Goal: Feedback & Contribution: Submit feedback/report problem

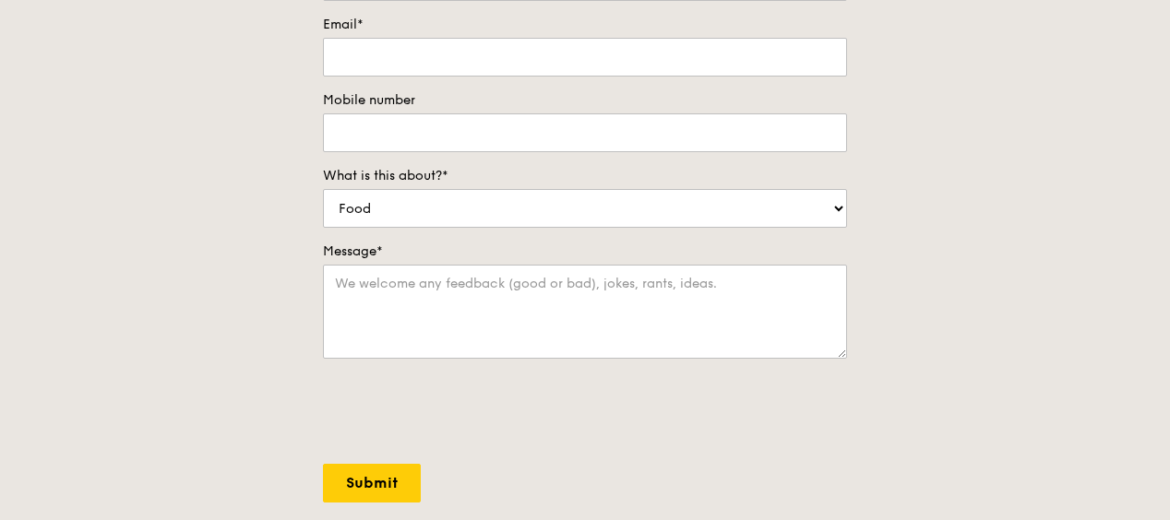
scroll to position [92, 0]
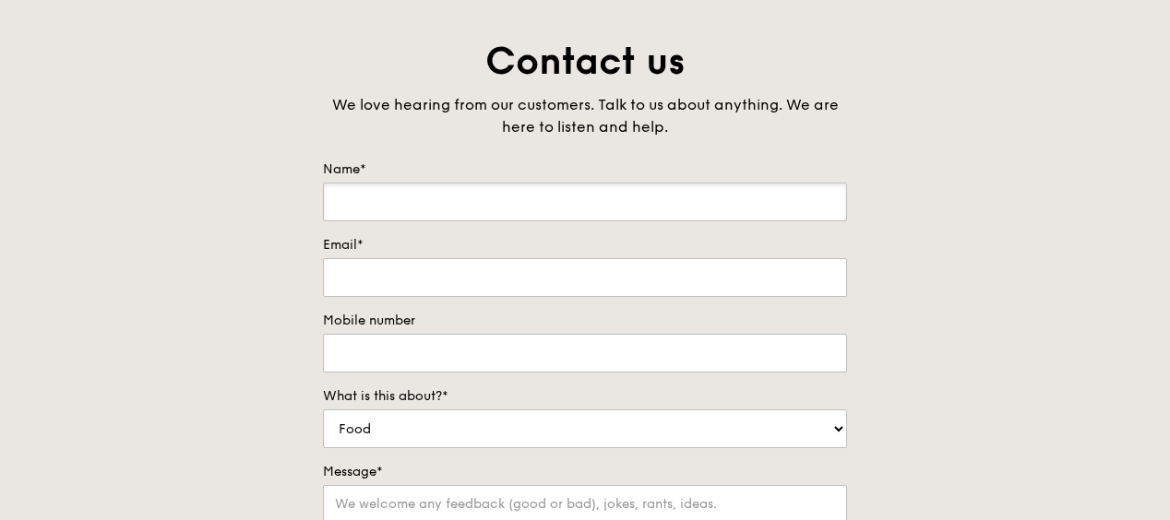
click at [567, 197] on input "Name*" at bounding box center [585, 202] width 524 height 39
type input "[PERSON_NAME]"
click at [469, 271] on input "Email*" at bounding box center [585, 277] width 524 height 39
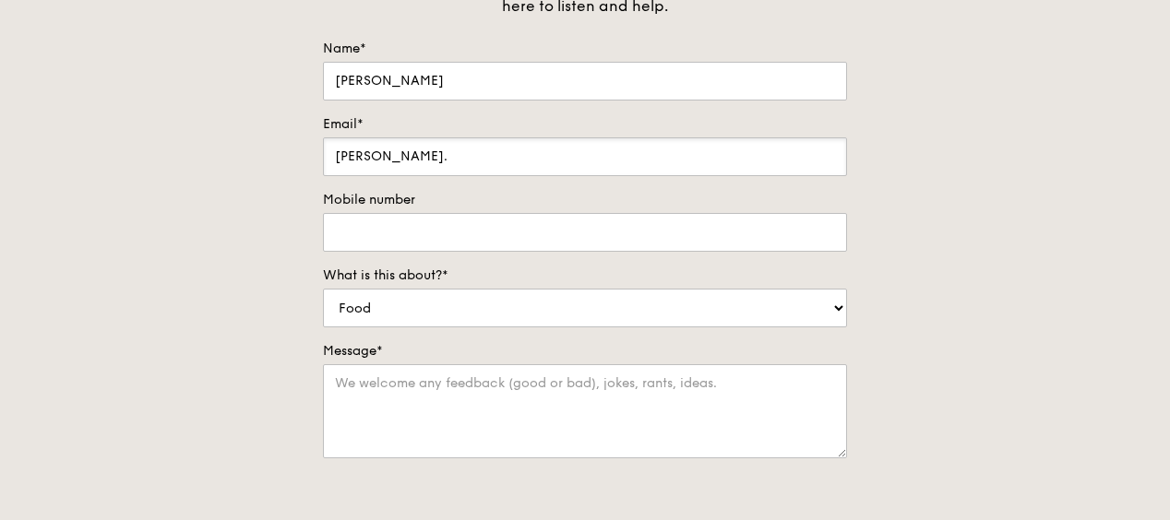
scroll to position [185, 0]
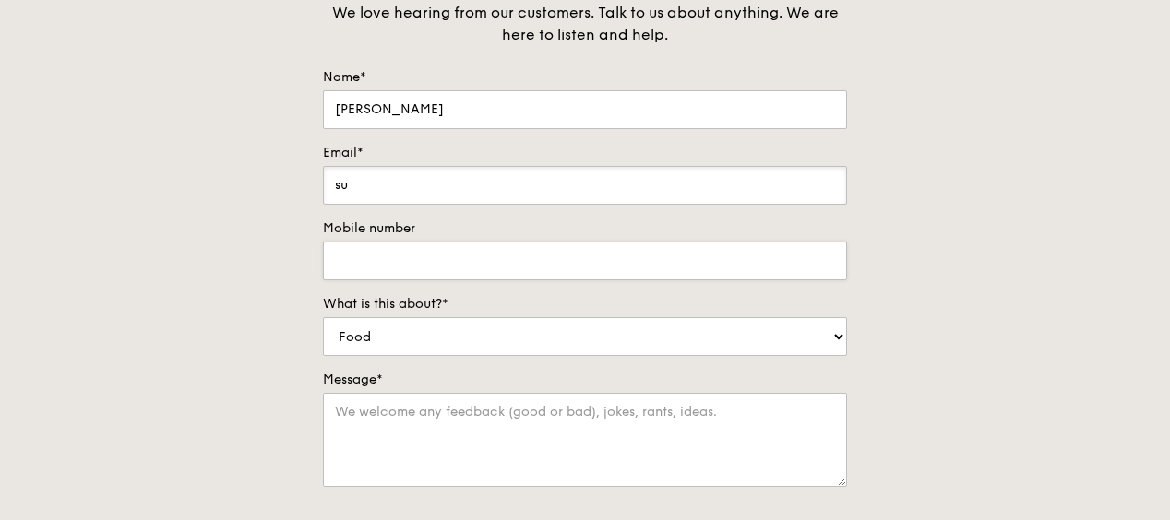
type input "s"
type input "[EMAIL_ADDRESS][DOMAIN_NAME]"
click at [547, 266] on input "Mobile number" at bounding box center [585, 261] width 524 height 39
type input "96689322"
click at [537, 328] on select "Food Service Billing/Payment Catering Others" at bounding box center [585, 336] width 524 height 39
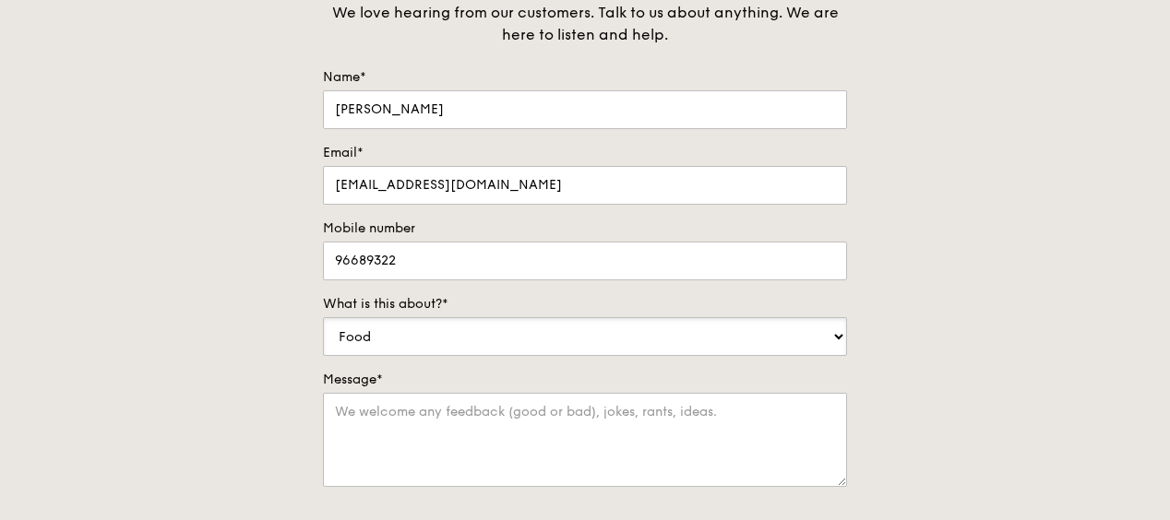
select select "Catering"
click at [323, 317] on select "Food Service Billing/Payment Catering Others" at bounding box center [585, 336] width 524 height 39
click at [544, 413] on textarea "Message*" at bounding box center [585, 440] width 524 height 94
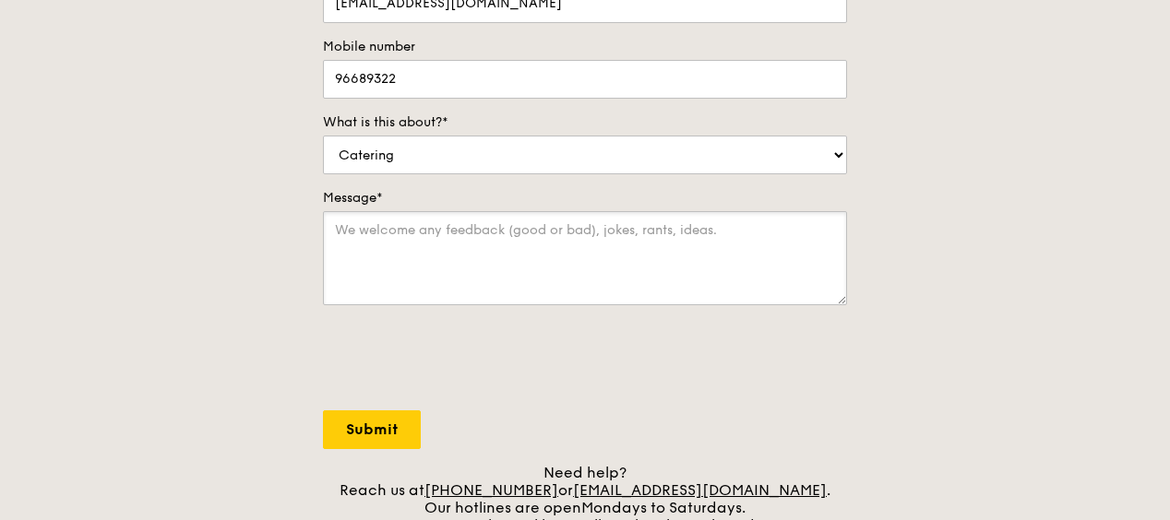
scroll to position [369, 0]
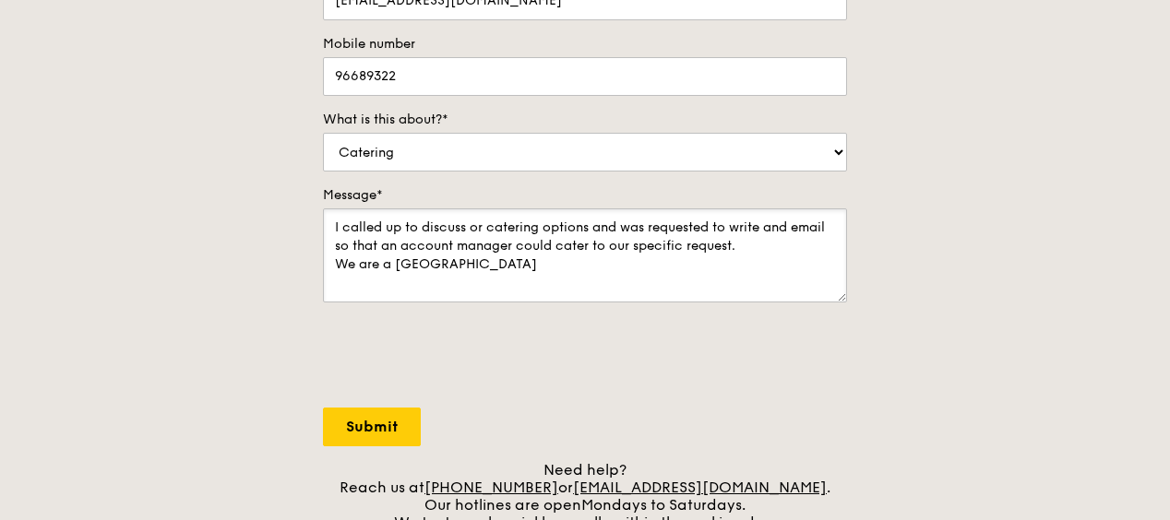
click at [424, 260] on textarea "I called up to discuss or catering options and was requested to write and email…" at bounding box center [585, 256] width 524 height 94
click at [525, 269] on textarea "I called up to discuss or catering options and was requested to write and email…" at bounding box center [585, 256] width 524 height 94
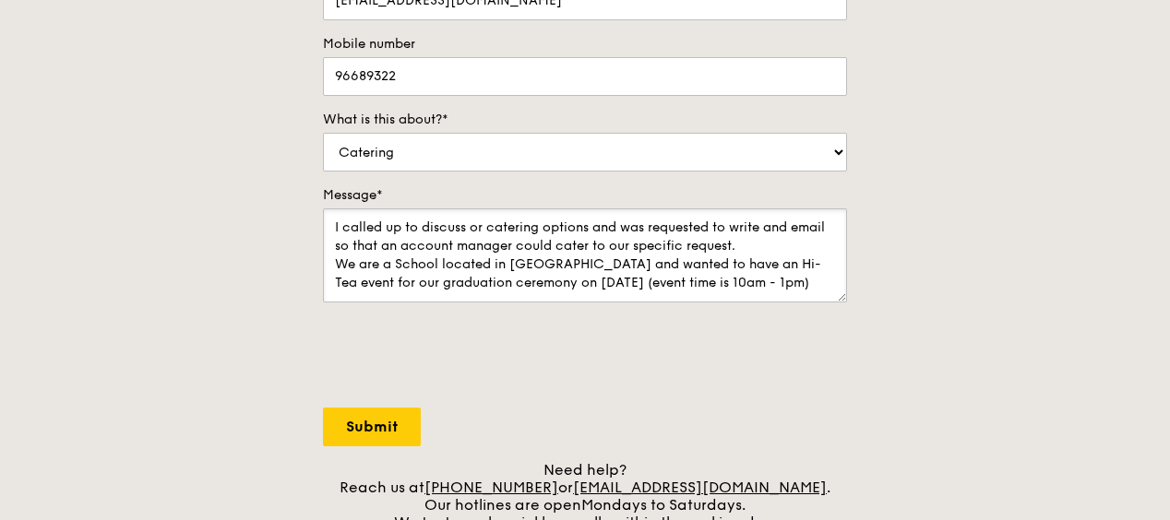
click at [650, 281] on textarea "I called up to discuss or catering options and was requested to write and email…" at bounding box center [585, 256] width 524 height 94
click at [799, 279] on textarea "I called up to discuss or catering options and was requested to write and email…" at bounding box center [585, 256] width 524 height 94
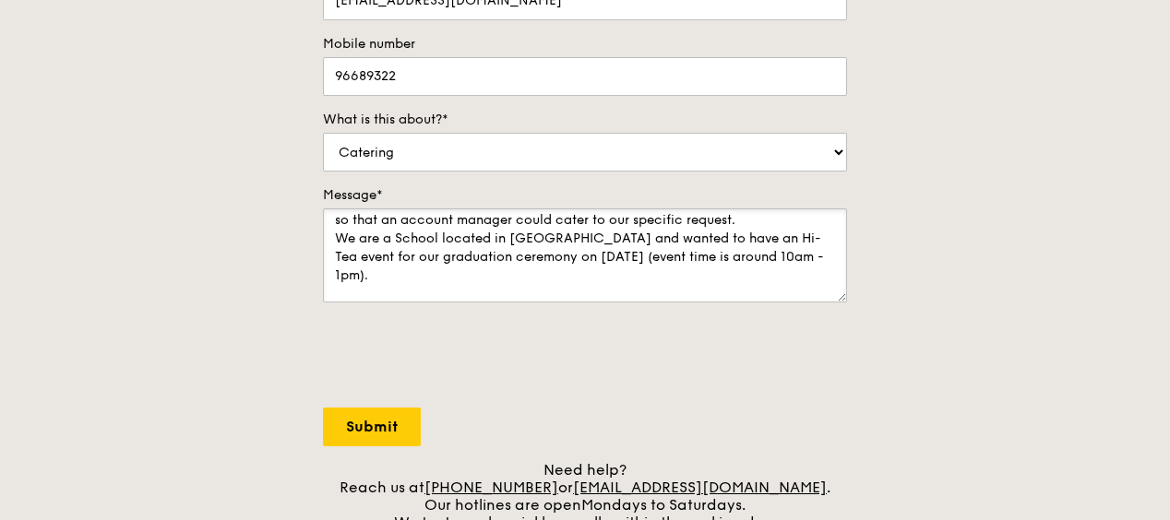
scroll to position [44, 0]
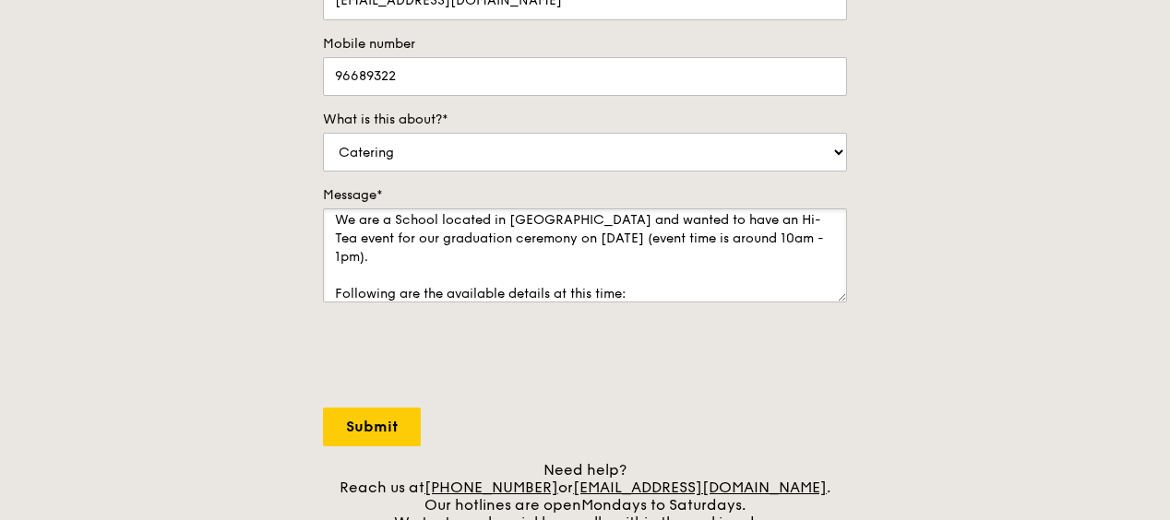
click at [595, 291] on textarea "I called up to discuss or catering options and was requested to write and email…" at bounding box center [585, 256] width 524 height 94
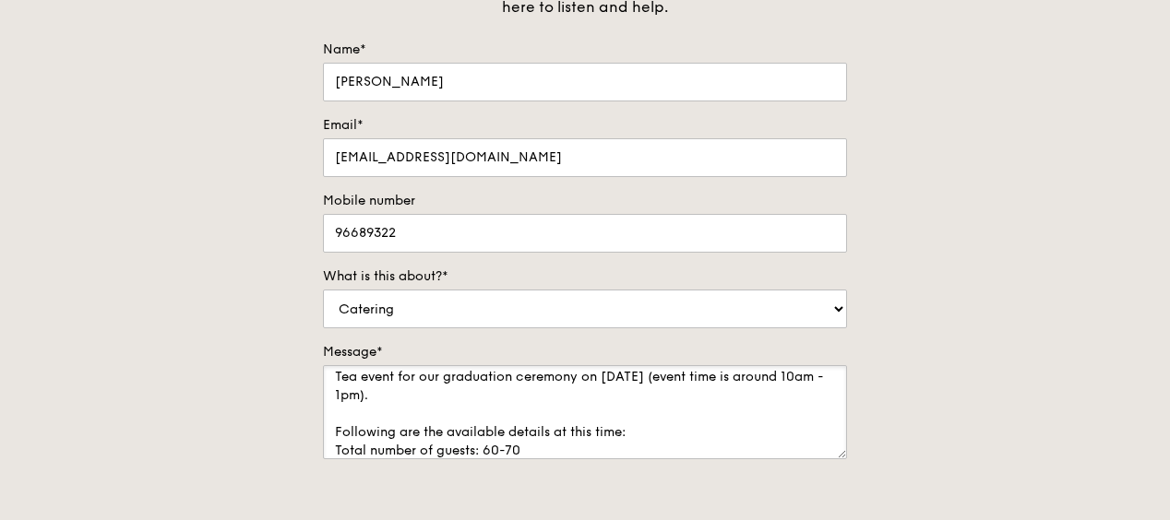
scroll to position [185, 0]
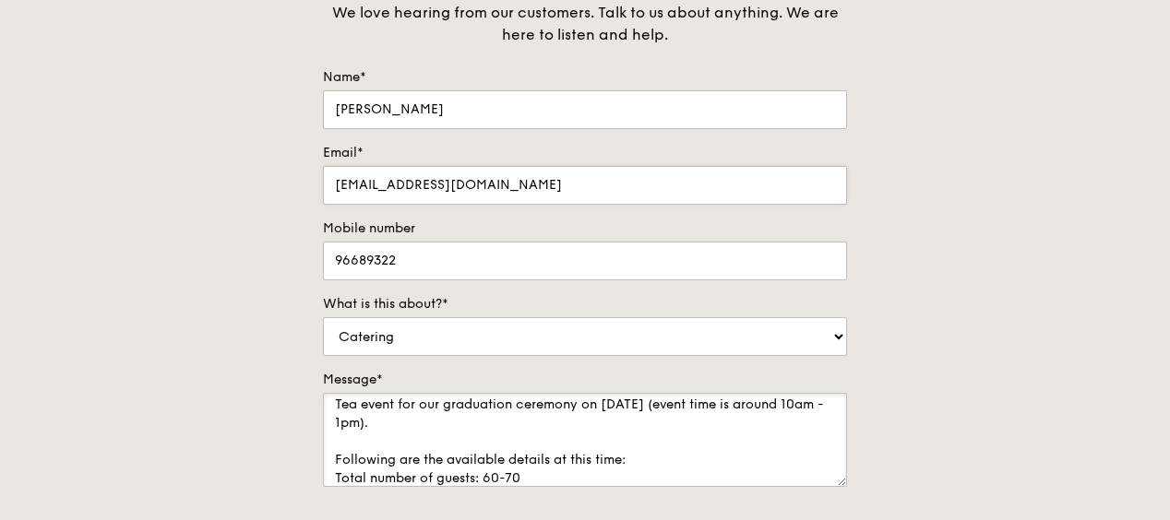
type textarea "I called up to discuss or catering options and was requested to write and email…"
drag, startPoint x: 529, startPoint y: 188, endPoint x: 262, endPoint y: 201, distance: 267.0
click at [262, 201] on div "Contact us We love hearing from our customers. Talk to us about anything. We ar…" at bounding box center [585, 330] width 1170 height 771
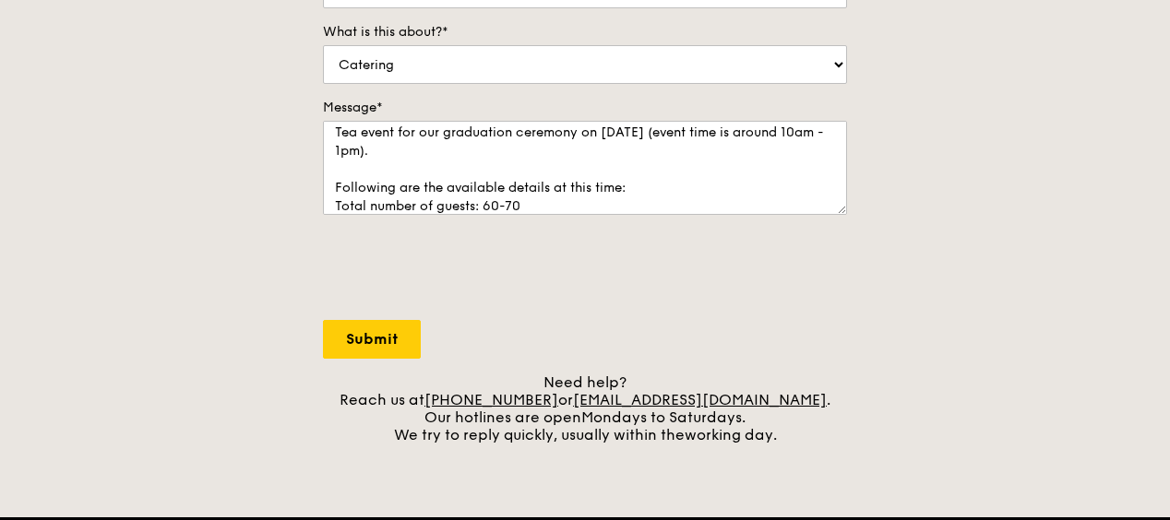
scroll to position [461, 0]
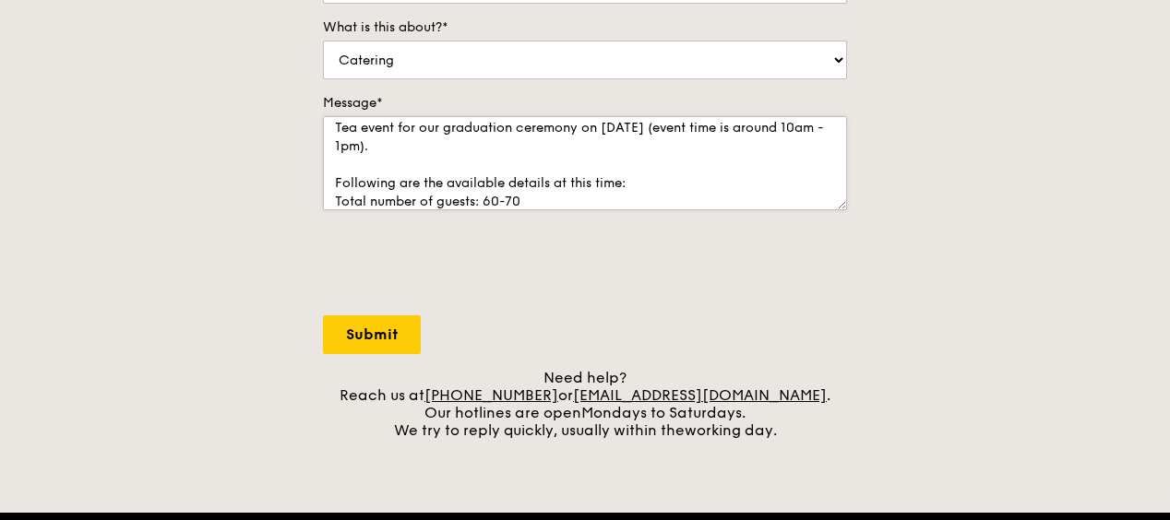
type input "[EMAIL_ADDRESS][DOMAIN_NAME]"
click at [567, 176] on textarea "I called up to discuss or catering options and was requested to write and email…" at bounding box center [585, 163] width 524 height 94
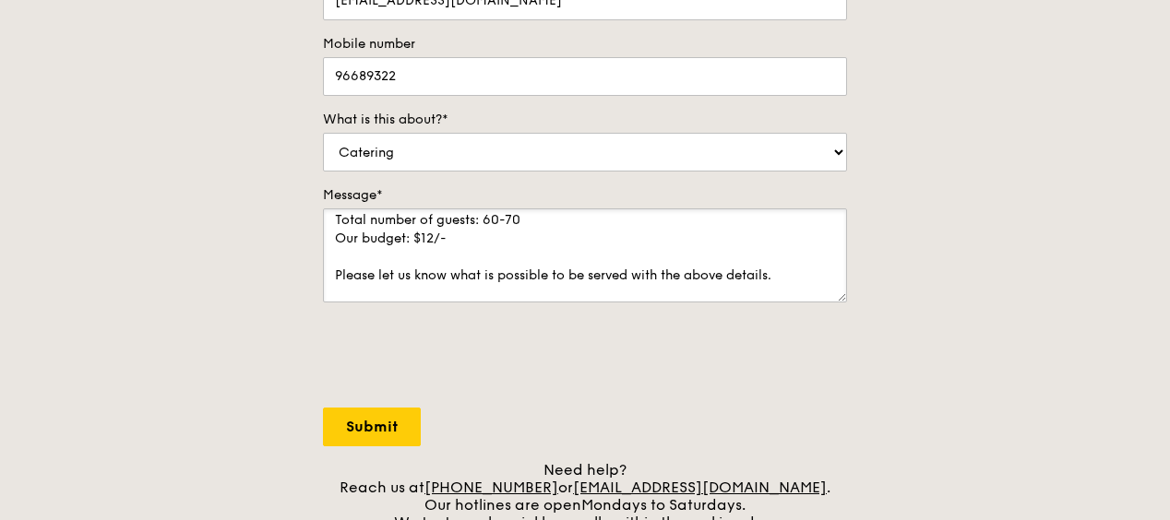
scroll to position [155, 0]
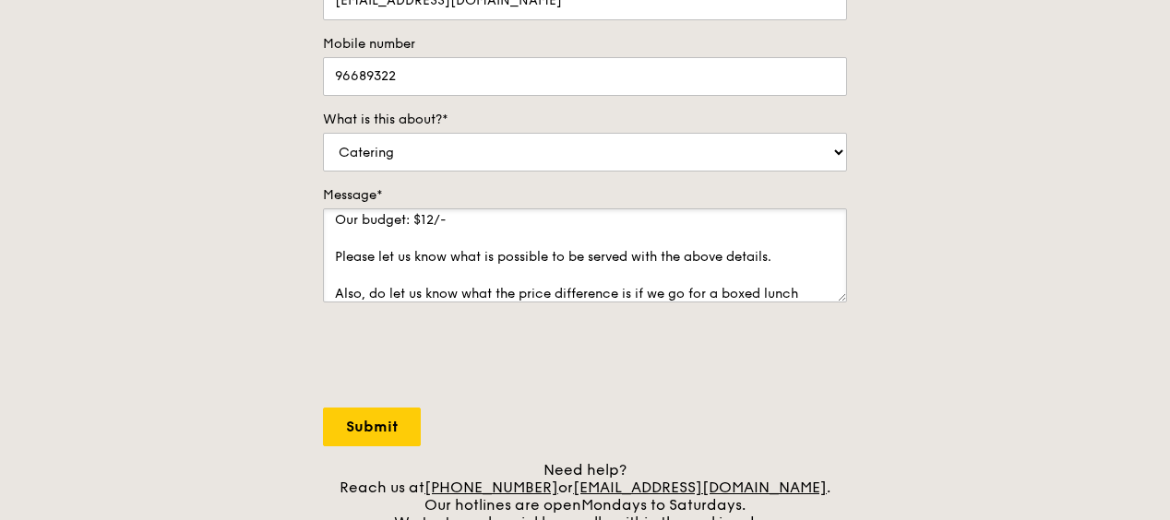
type textarea "I called up to discuss or catering options and was requested to write and email…"
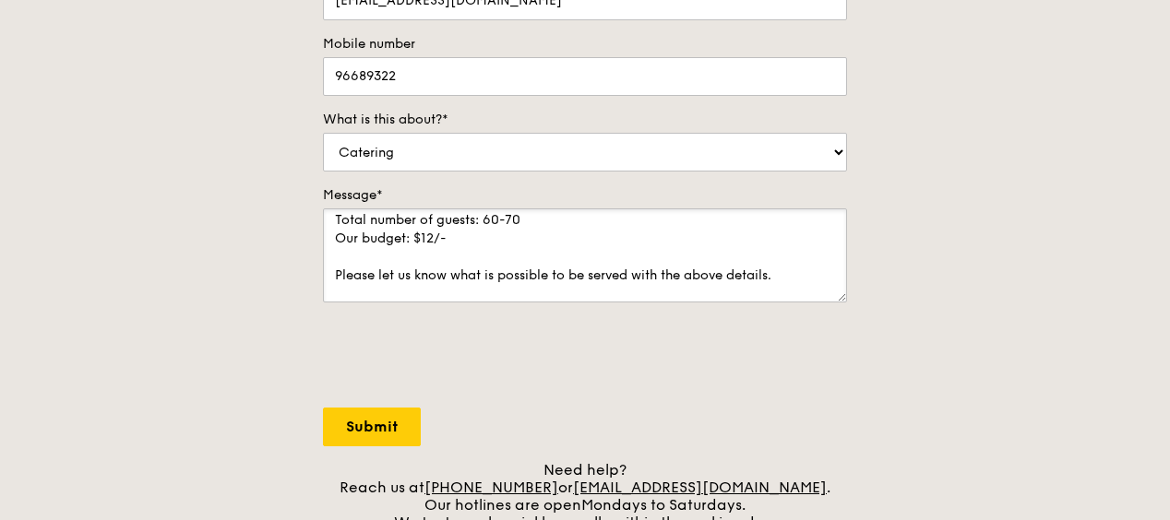
scroll to position [185, 0]
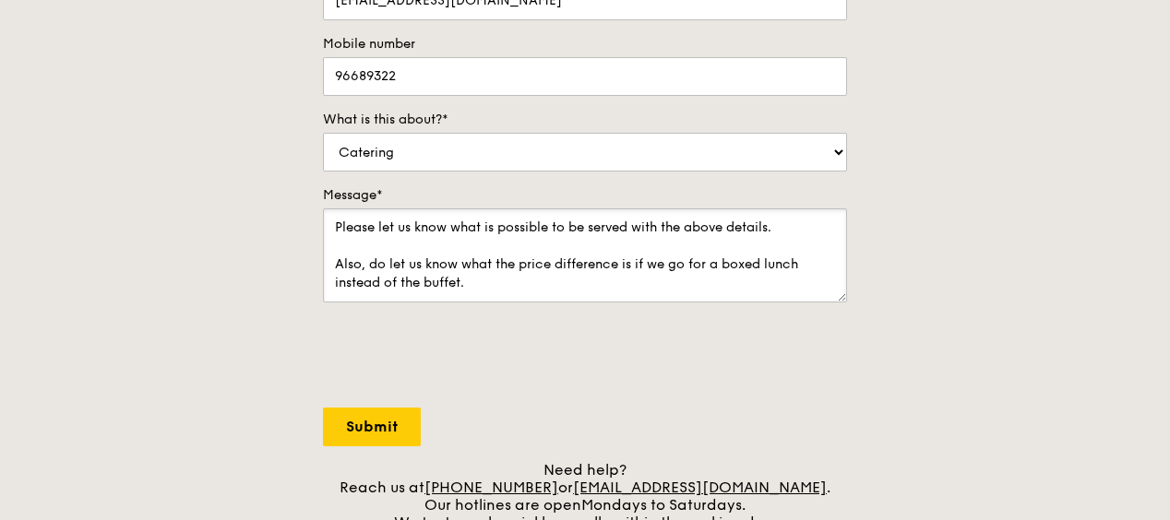
drag, startPoint x: 334, startPoint y: 224, endPoint x: 548, endPoint y: 301, distance: 227.4
click at [548, 301] on div "Message* I called up to discuss or catering options and was requested to write …" at bounding box center [585, 246] width 524 height 120
click at [369, 424] on input "Submit" at bounding box center [372, 427] width 98 height 39
select select "Food"
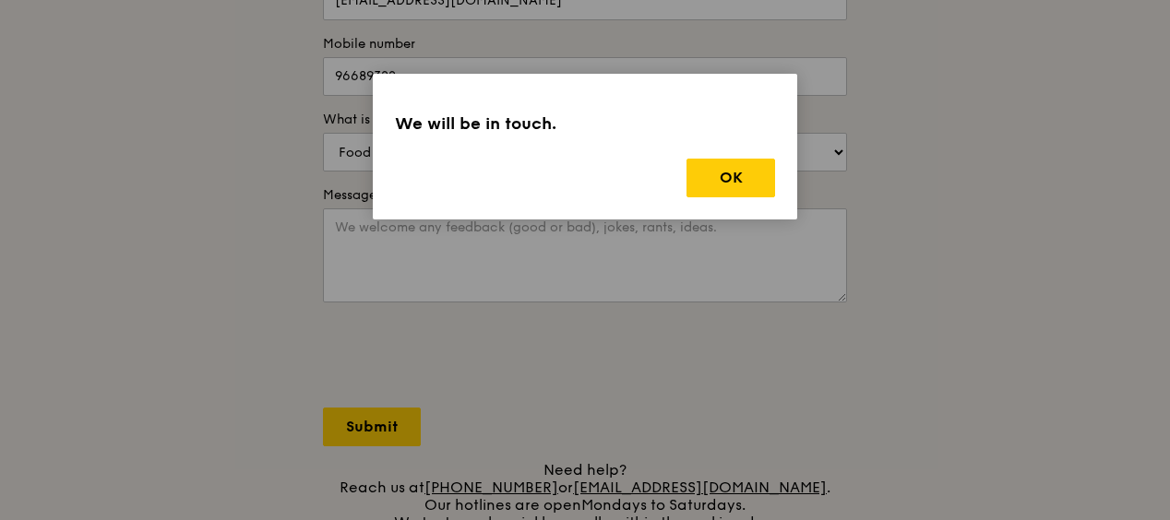
scroll to position [0, 0]
click at [746, 173] on button "OK" at bounding box center [731, 178] width 89 height 39
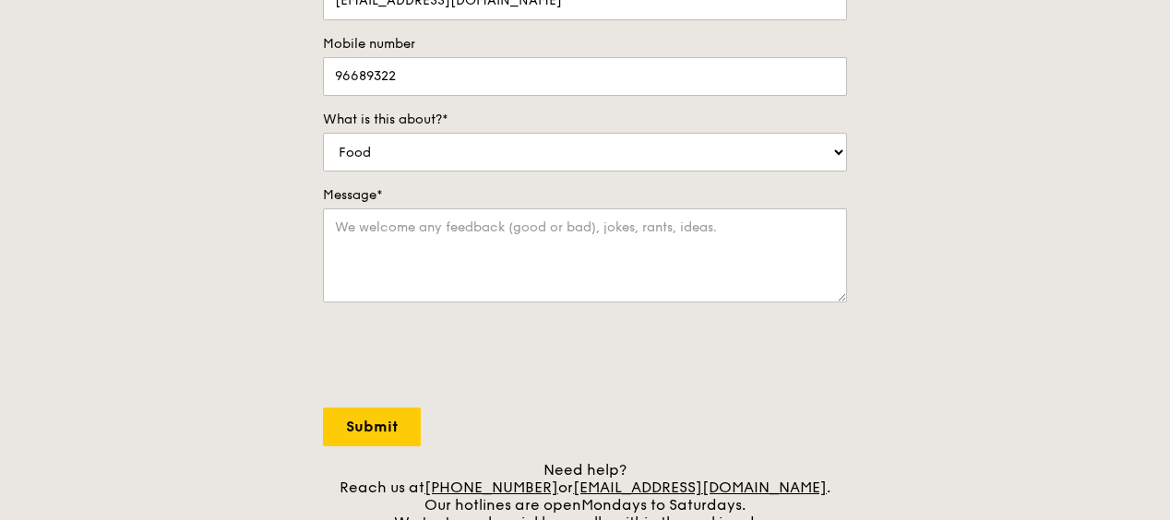
click at [173, 275] on div "Contact us We love hearing from our customers. Talk to us about anything. We ar…" at bounding box center [585, 145] width 1170 height 771
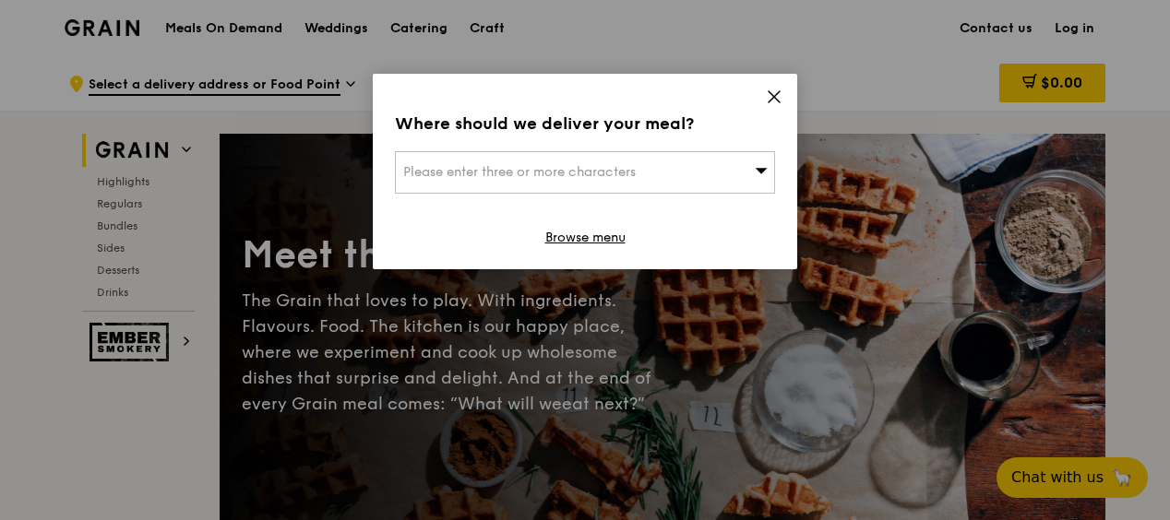
click at [774, 96] on icon at bounding box center [774, 96] width 11 height 11
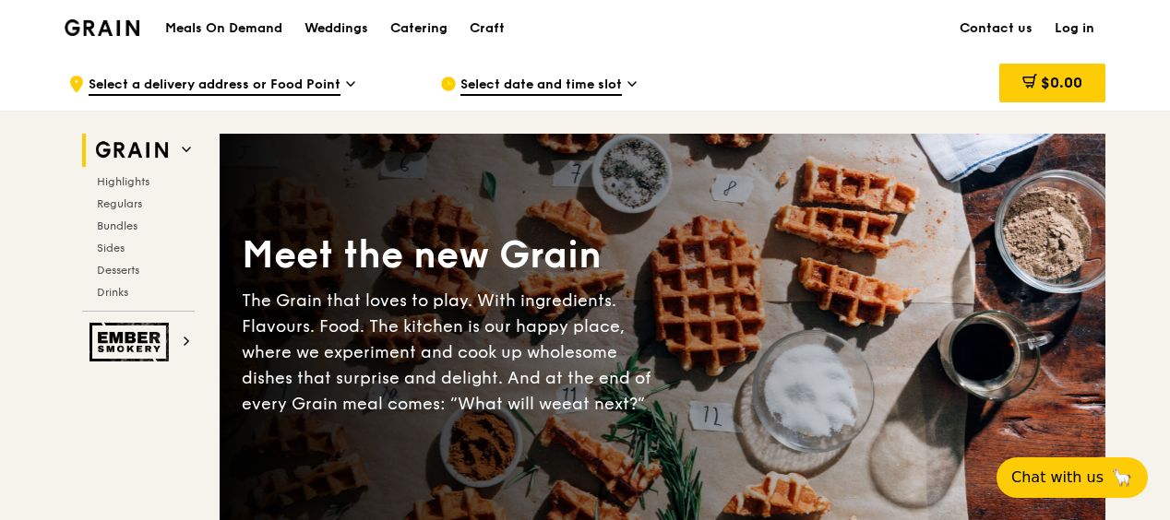
click at [241, 25] on h1 "Meals On Demand" at bounding box center [223, 28] width 117 height 18
click at [211, 25] on h1 "Meals On Demand" at bounding box center [223, 28] width 117 height 18
